Goal: Book appointment/travel/reservation

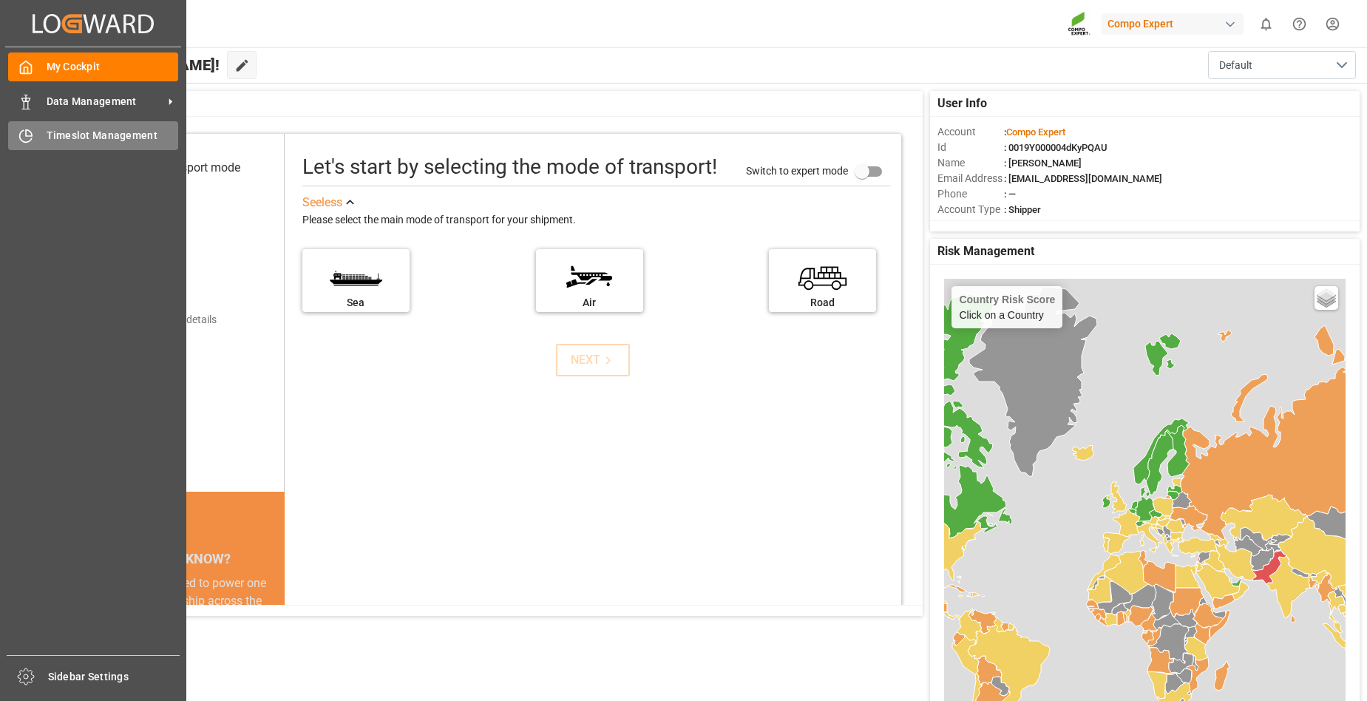
click at [96, 137] on span "Timeslot Management" at bounding box center [113, 136] width 132 height 16
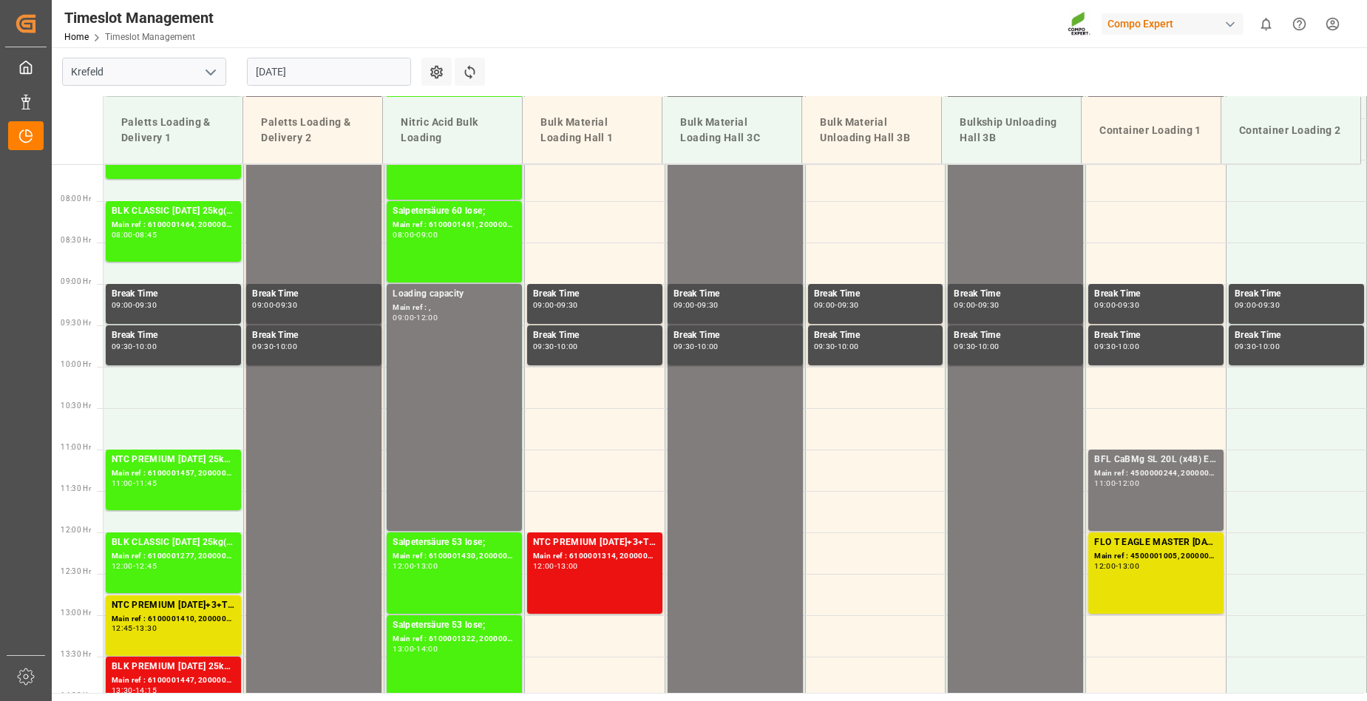
scroll to position [591, 0]
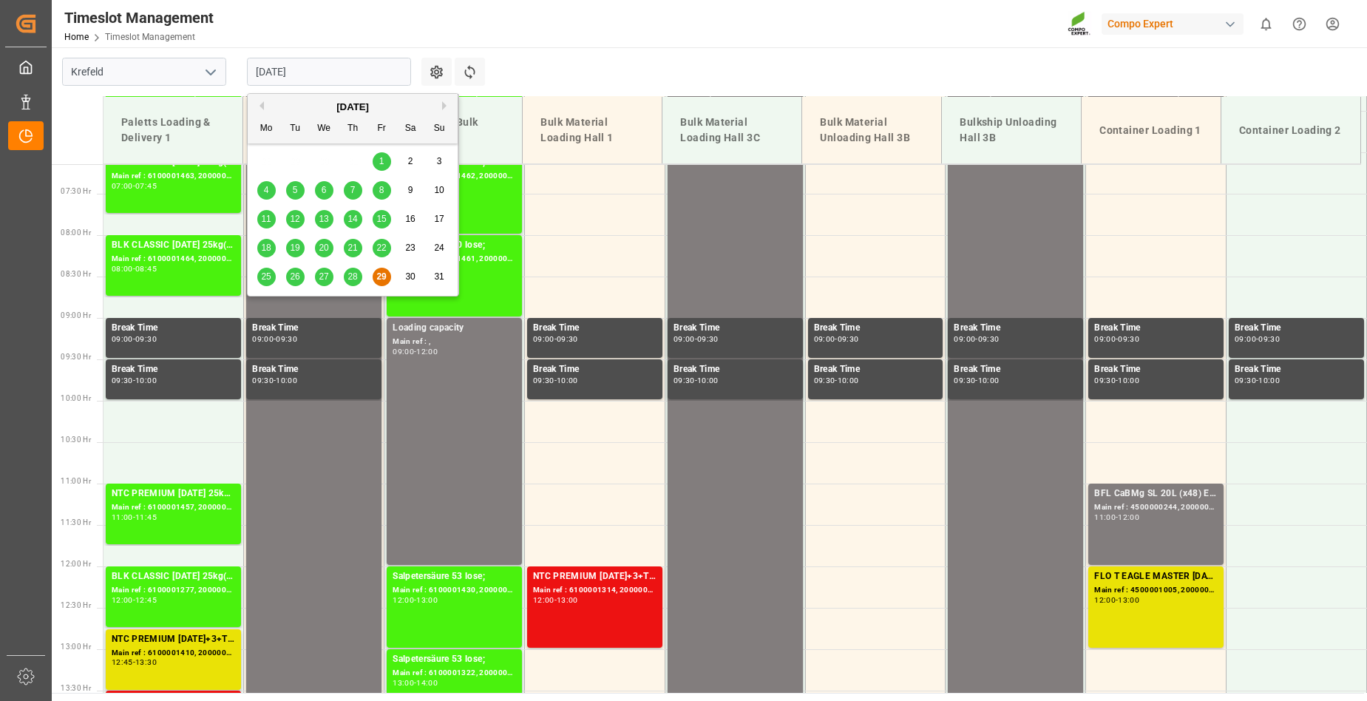
click at [358, 75] on input "[DATE]" at bounding box center [329, 72] width 164 height 28
click at [441, 103] on div "[DATE]" at bounding box center [353, 107] width 210 height 15
click at [445, 103] on button "Next Month" at bounding box center [446, 105] width 9 height 9
click at [261, 161] on div "1" at bounding box center [266, 162] width 18 height 18
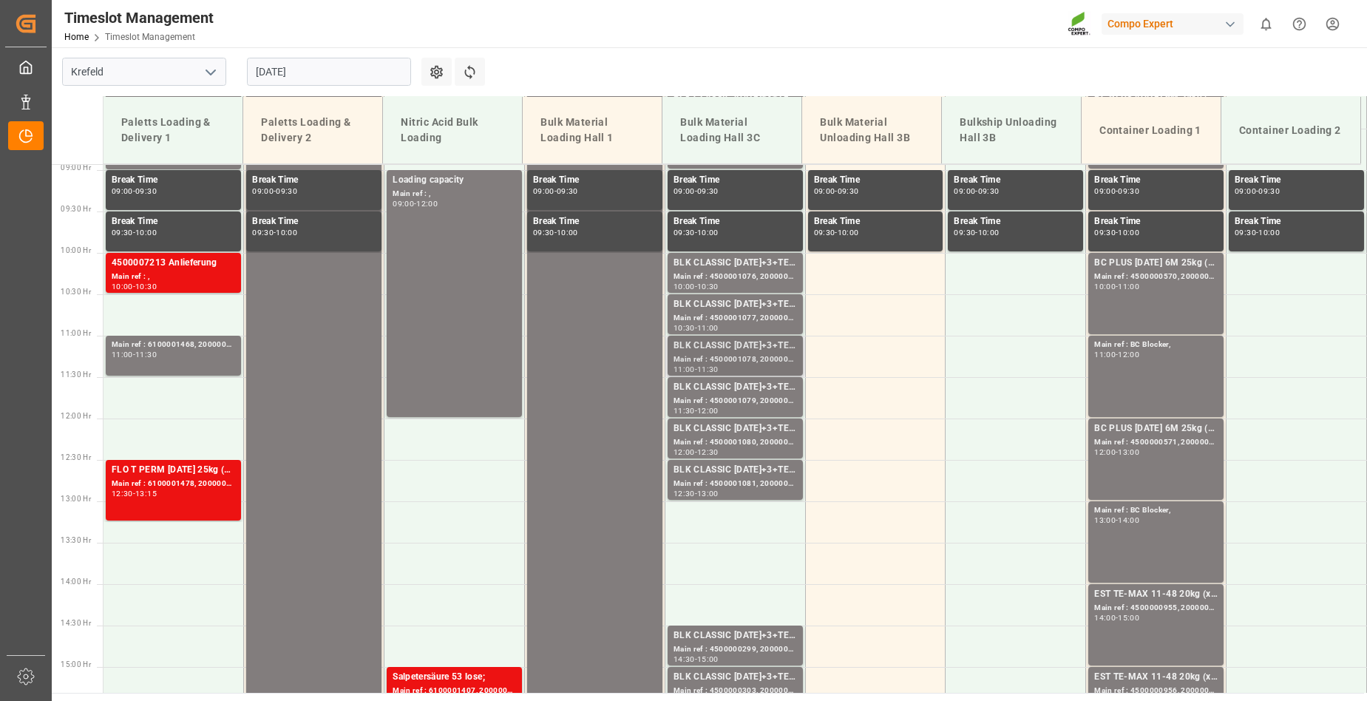
scroll to position [665, 0]
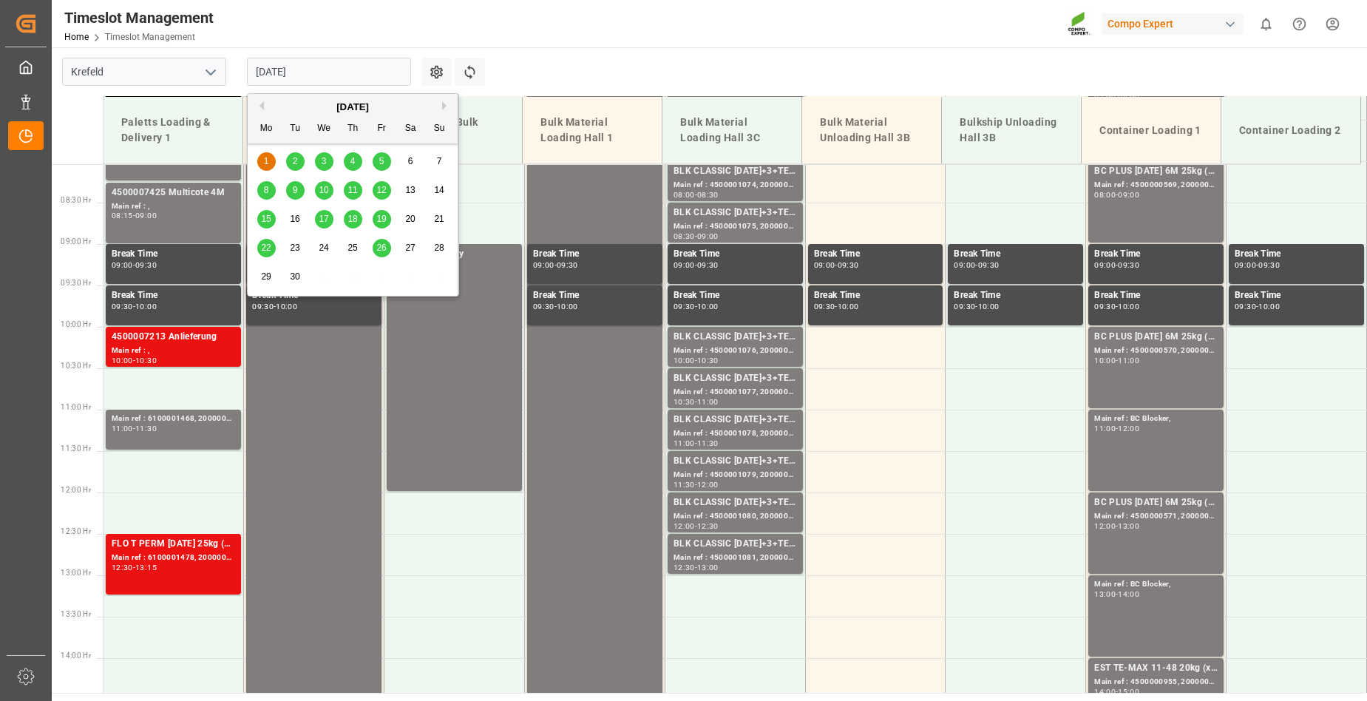
click at [328, 72] on input "[DATE]" at bounding box center [329, 72] width 164 height 28
click at [293, 163] on span "2" at bounding box center [295, 161] width 5 height 10
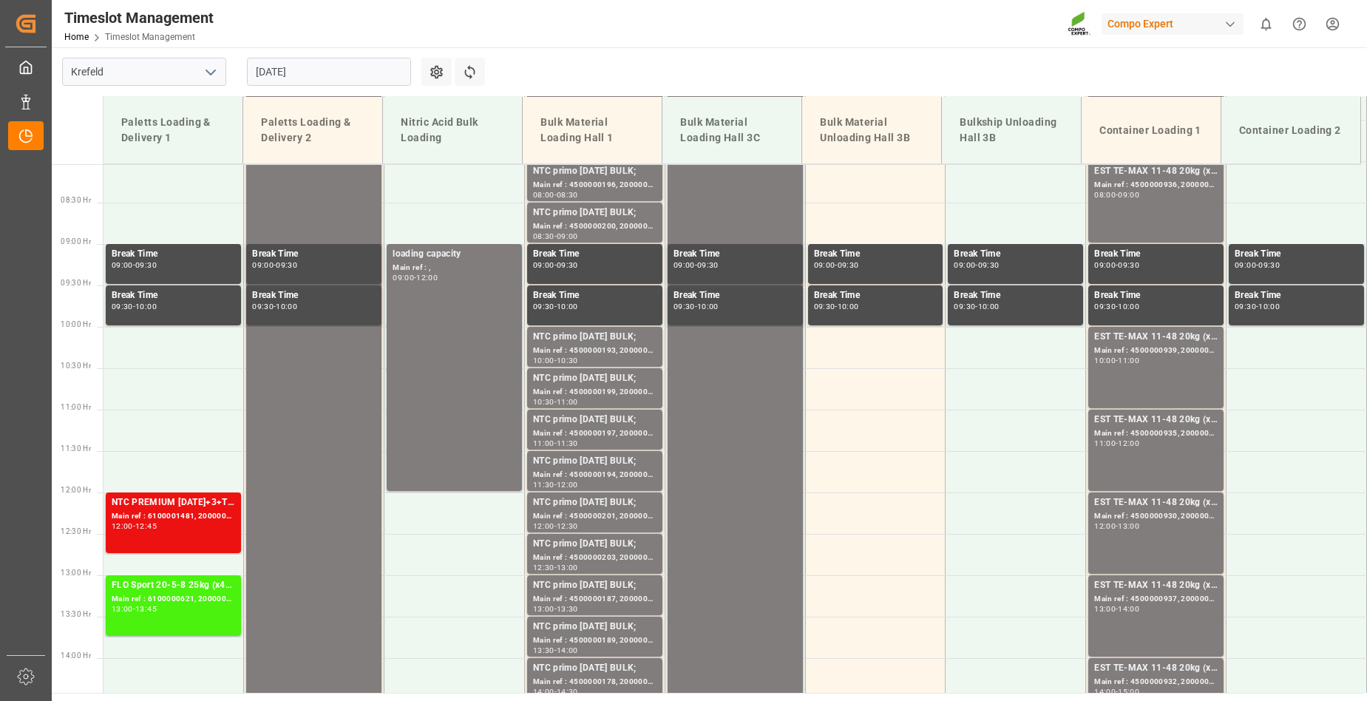
click at [342, 71] on input "[DATE]" at bounding box center [329, 72] width 164 height 28
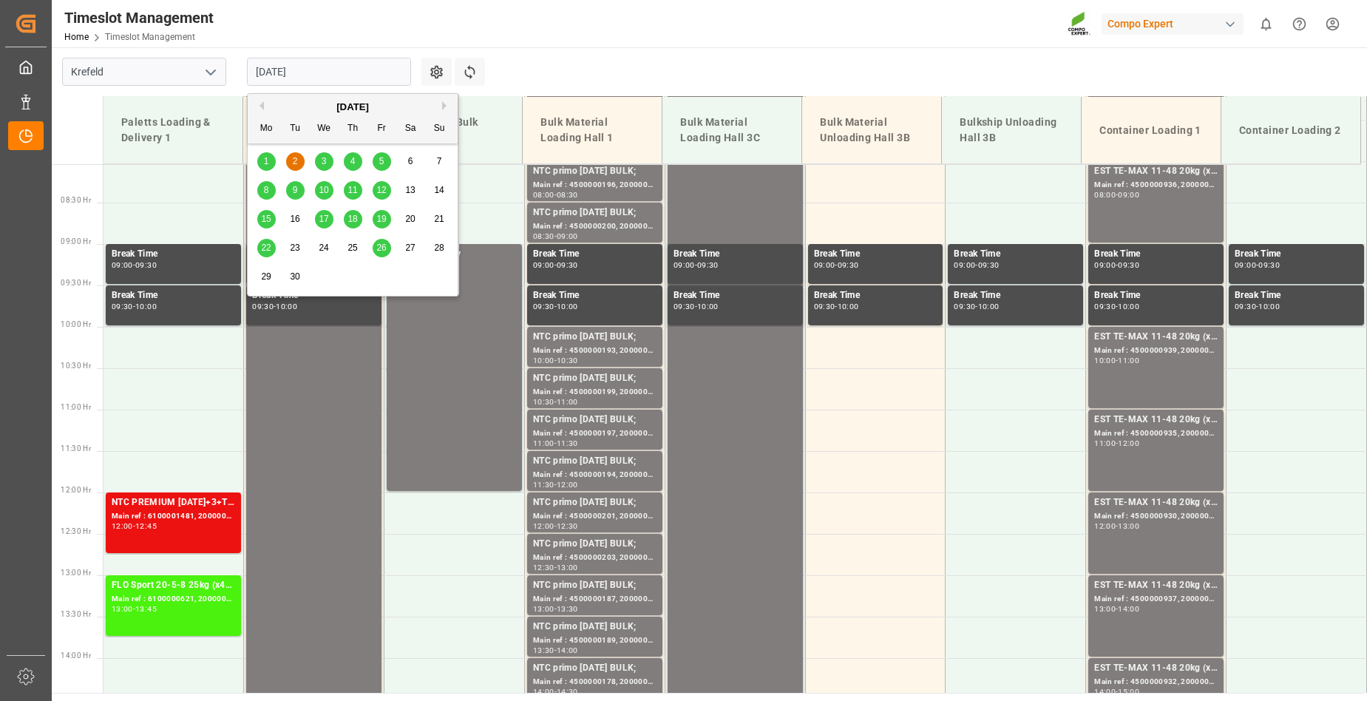
click at [322, 163] on span "3" at bounding box center [324, 161] width 5 height 10
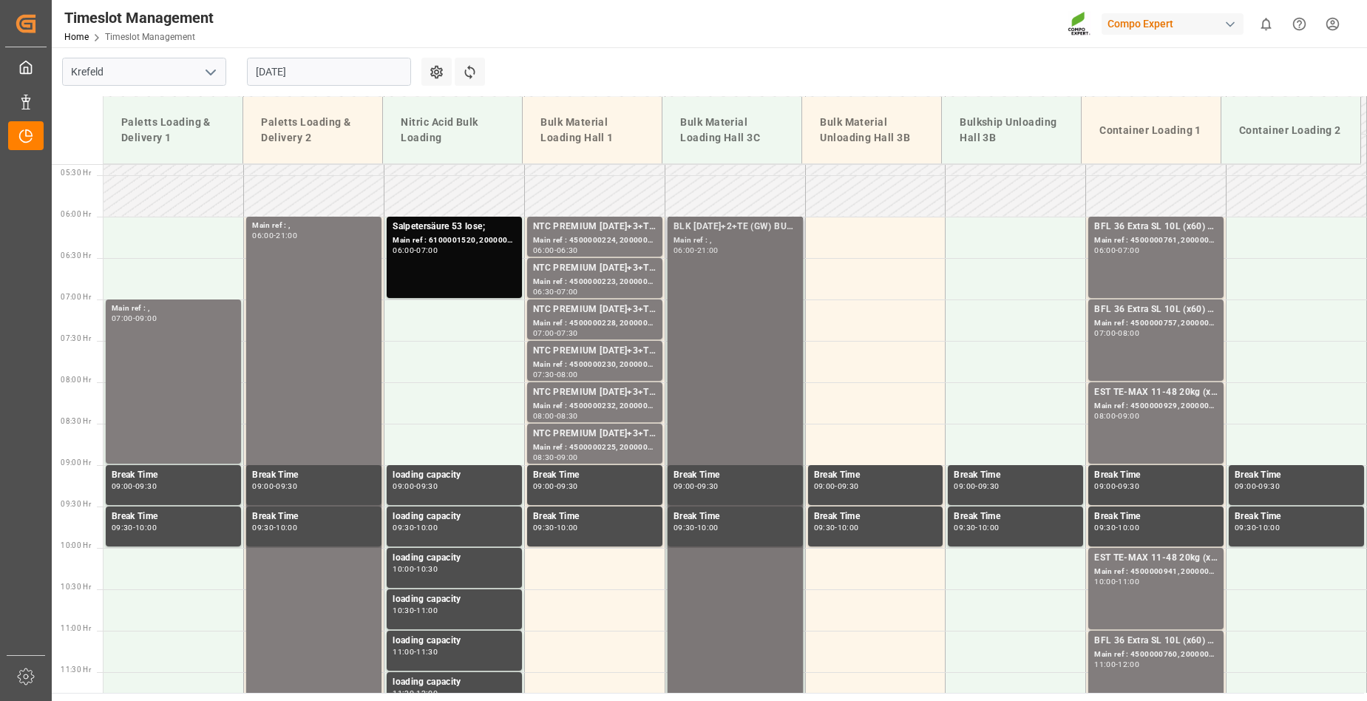
scroll to position [443, 0]
